Goal: Transaction & Acquisition: Purchase product/service

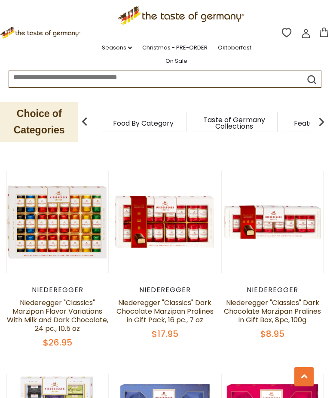
scroll to position [1607, 0]
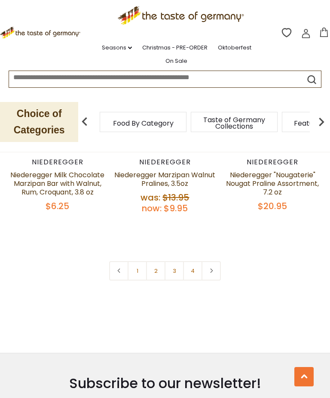
click at [212, 281] on link at bounding box center [211, 270] width 19 height 19
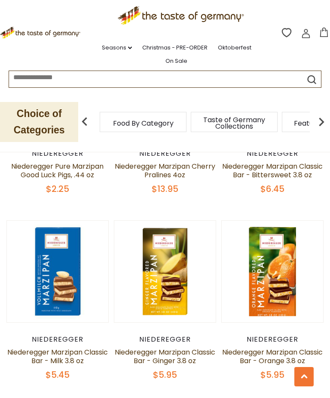
scroll to position [573, 0]
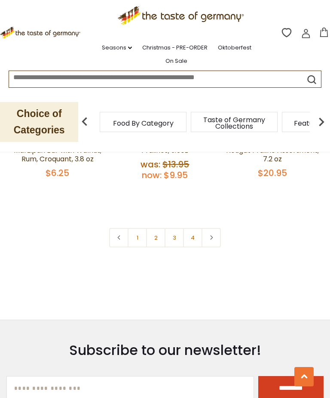
click at [214, 240] on icon at bounding box center [211, 237] width 5 height 4
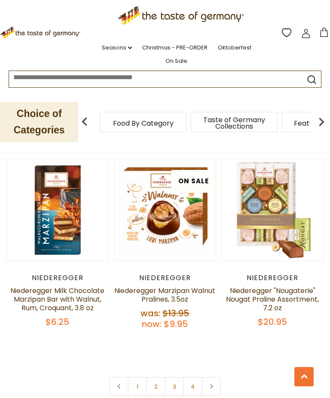
scroll to position [2233, 0]
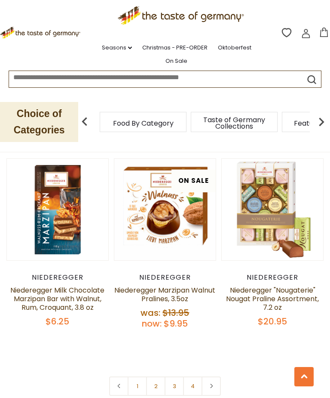
click at [214, 396] on link at bounding box center [211, 386] width 19 height 19
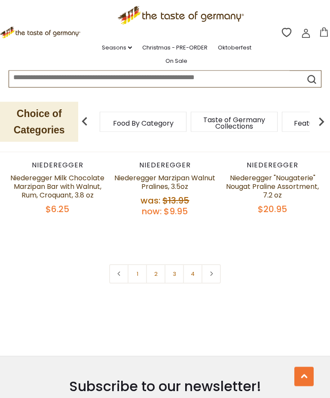
scroll to position [2346, 0]
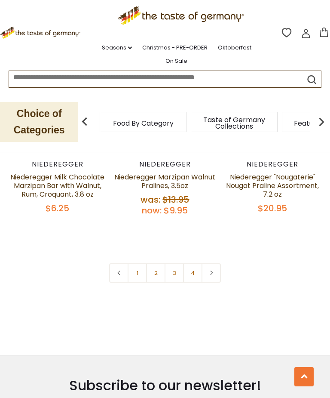
click at [213, 283] on link at bounding box center [211, 272] width 19 height 19
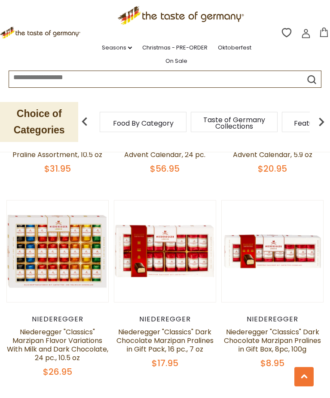
scroll to position [1584, 0]
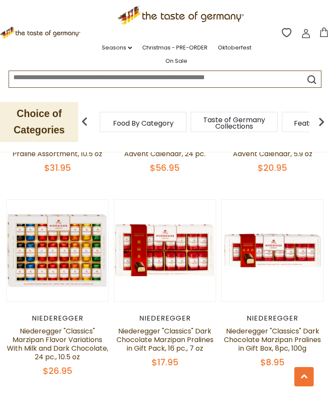
click at [186, 352] on link "Niederegger "Classics" Dark Chocolate Marzipan Pralines in Gift Pack, 16 pc., 7…" at bounding box center [165, 339] width 97 height 27
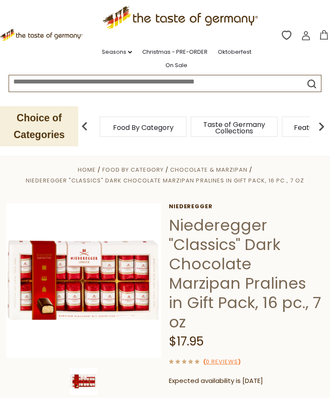
scroll to position [9, 0]
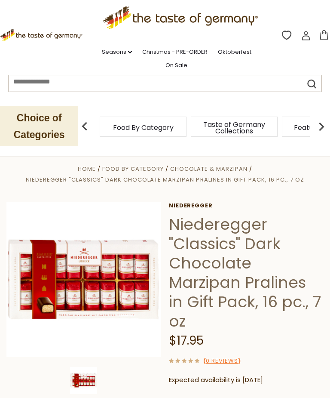
click at [119, 282] on img at bounding box center [83, 279] width 155 height 155
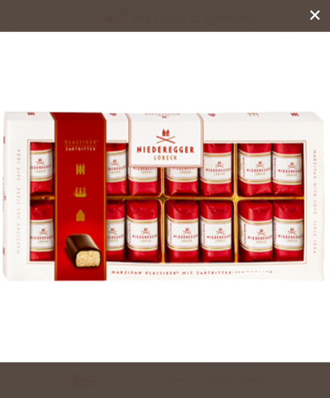
click at [258, 295] on img at bounding box center [165, 197] width 330 height 330
click at [313, 14] on icon at bounding box center [315, 15] width 13 height 13
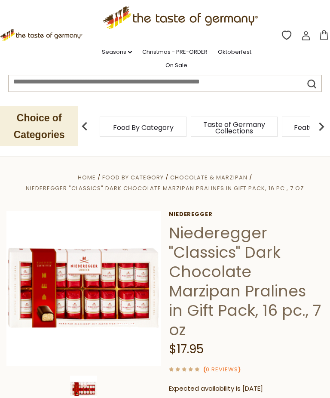
click at [176, 67] on link "On Sale" at bounding box center [177, 65] width 22 height 9
click at [179, 68] on link "On Sale" at bounding box center [177, 65] width 22 height 9
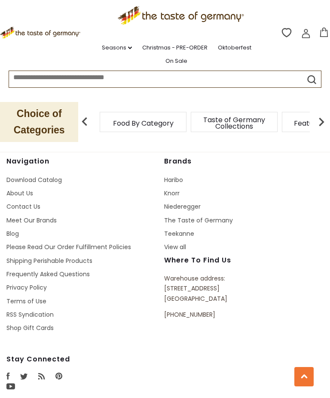
scroll to position [630, 0]
click at [193, 202] on link "Niederegger" at bounding box center [182, 206] width 37 height 9
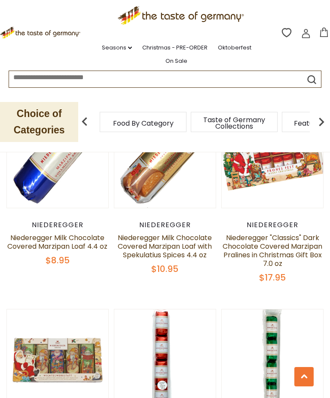
scroll to position [1074, 0]
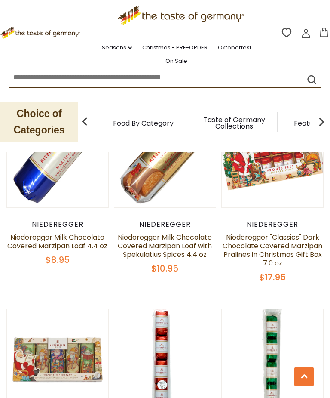
click at [278, 259] on link "Niederegger "Classics" Dark Chocolate Covered Marzipan Pralines in Christmas Gi…" at bounding box center [273, 250] width 100 height 36
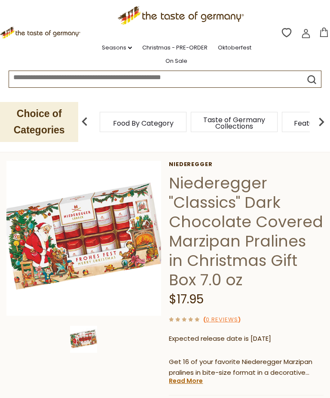
scroll to position [55, 0]
